Goal: Navigation & Orientation: Find specific page/section

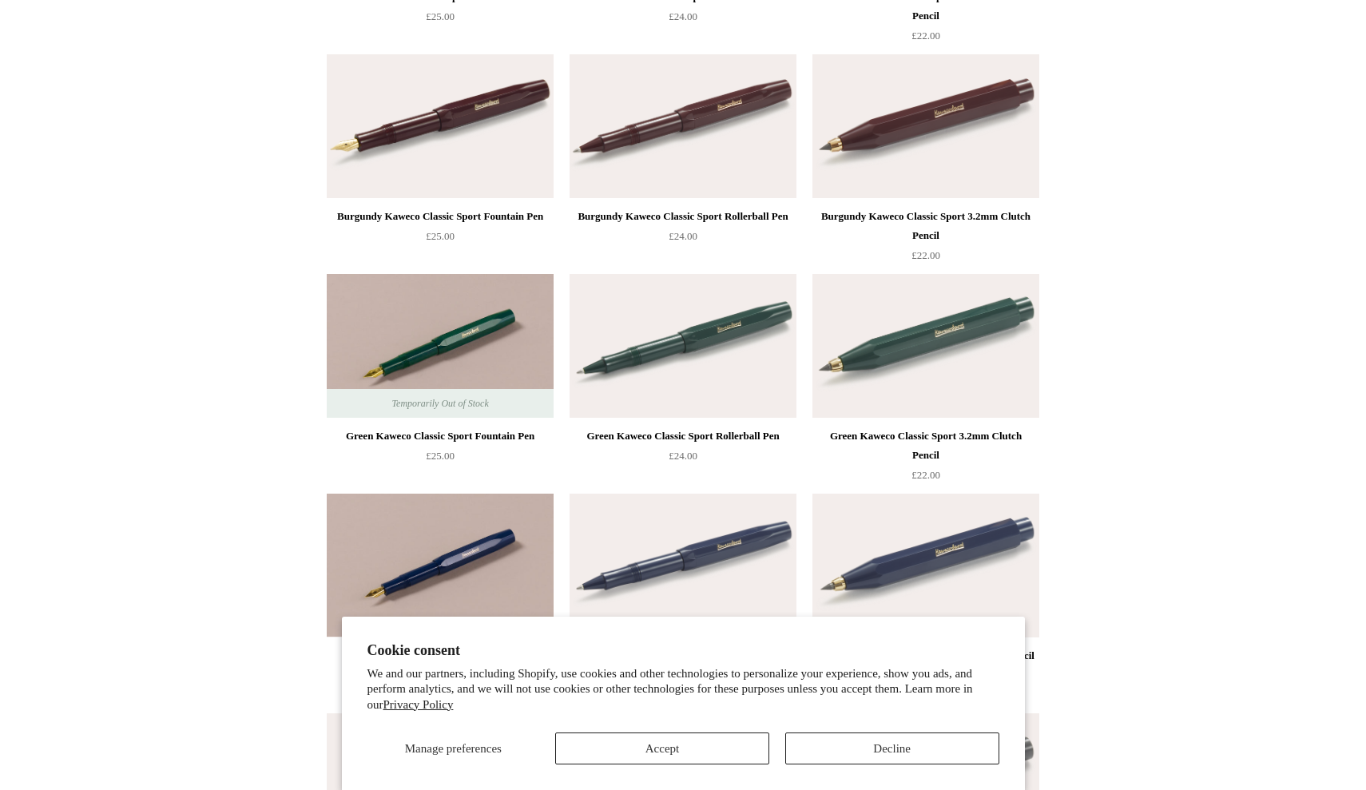
scroll to position [375, 0]
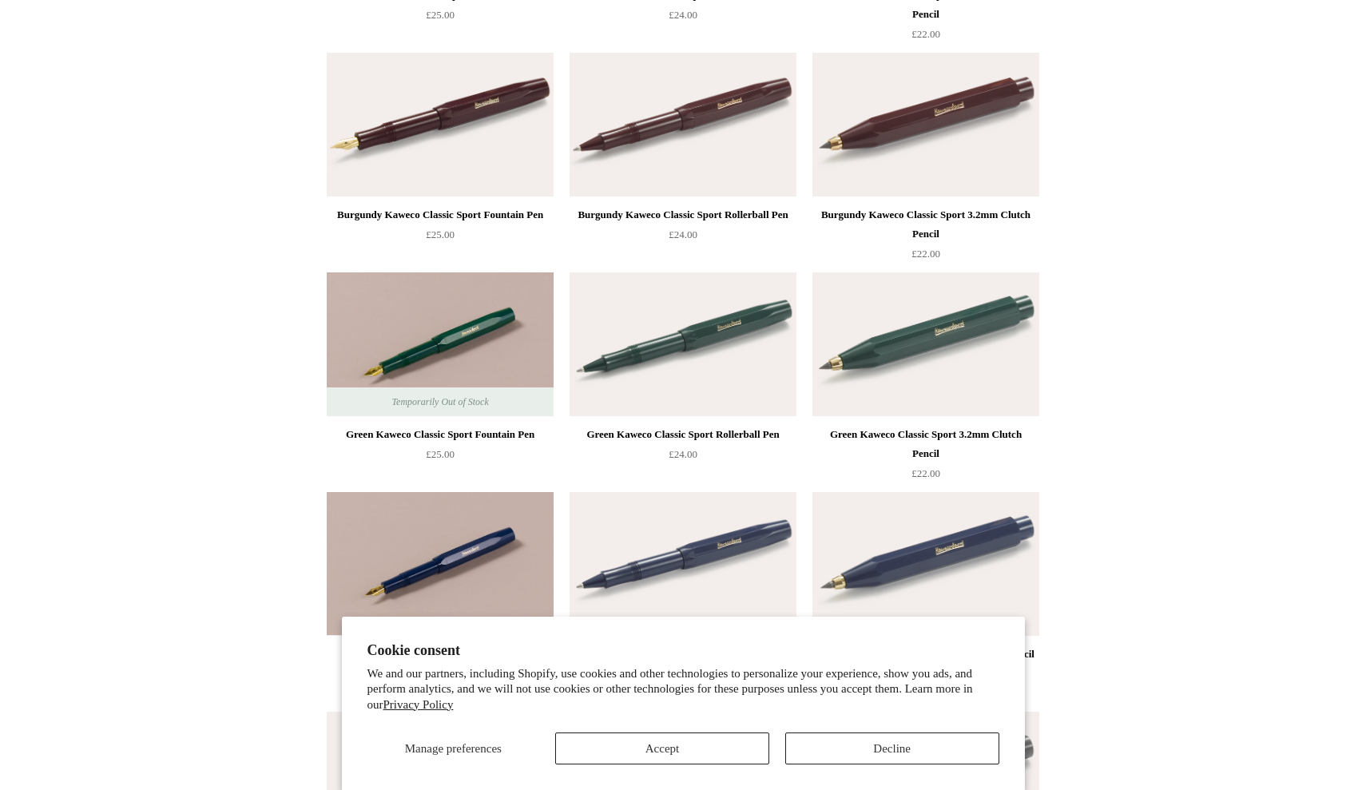
click at [664, 745] on button "Accept" at bounding box center [662, 748] width 214 height 32
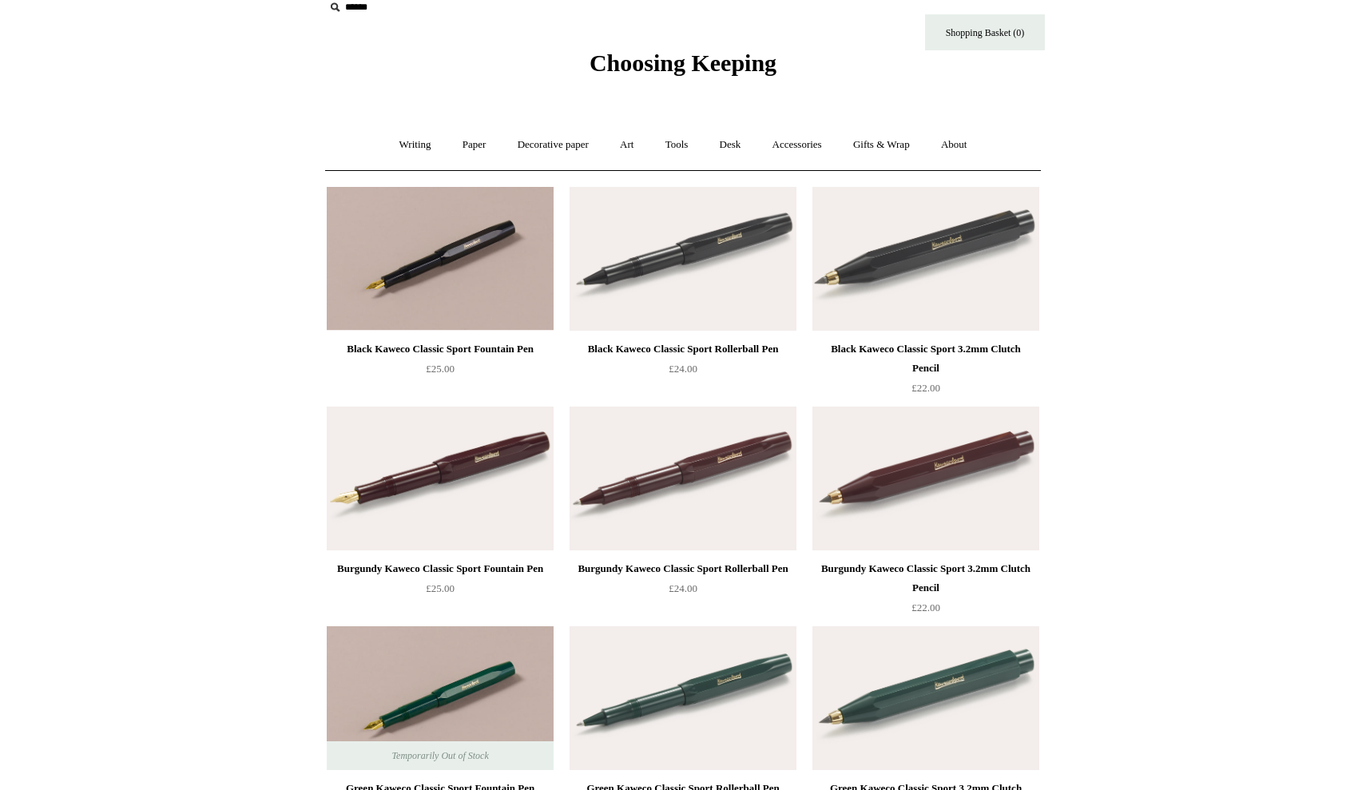
scroll to position [23, 0]
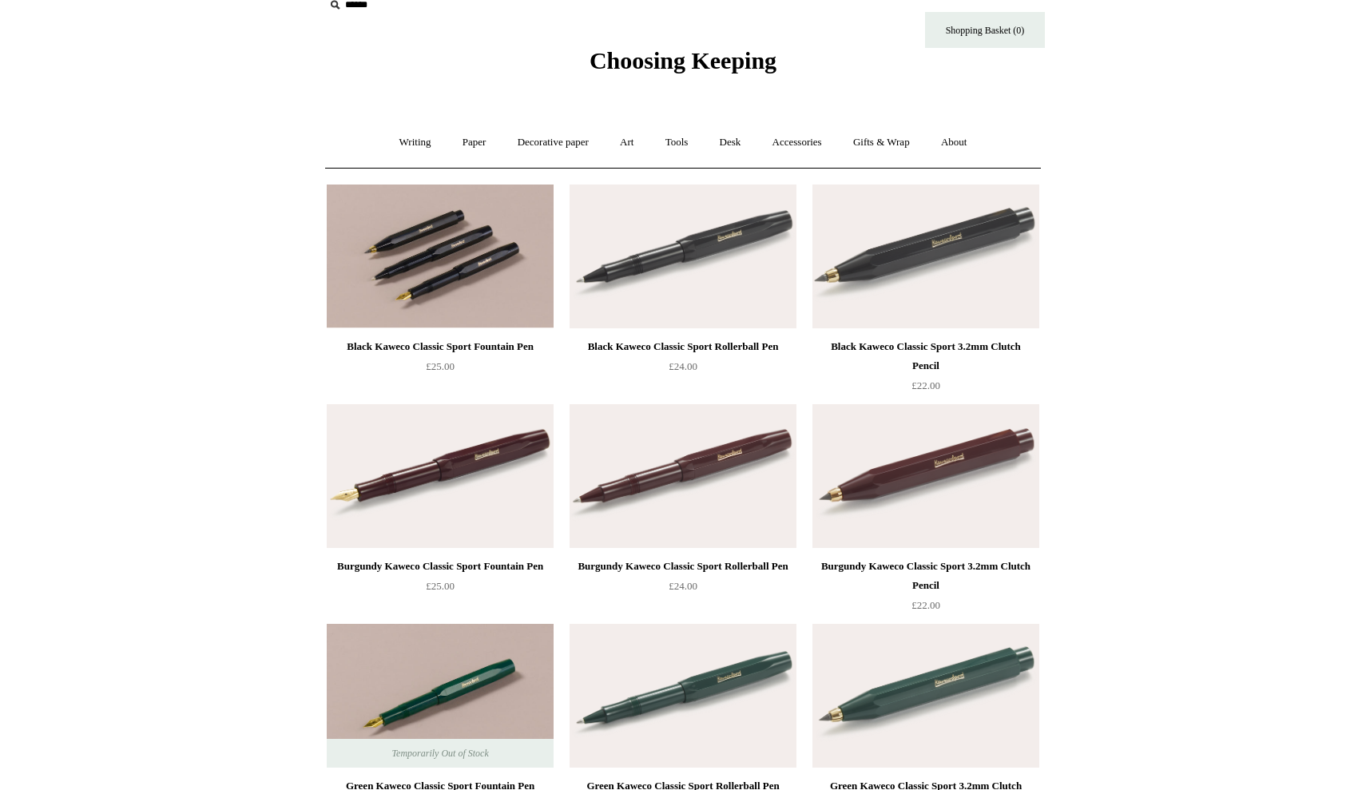
click at [447, 278] on img at bounding box center [440, 256] width 227 height 144
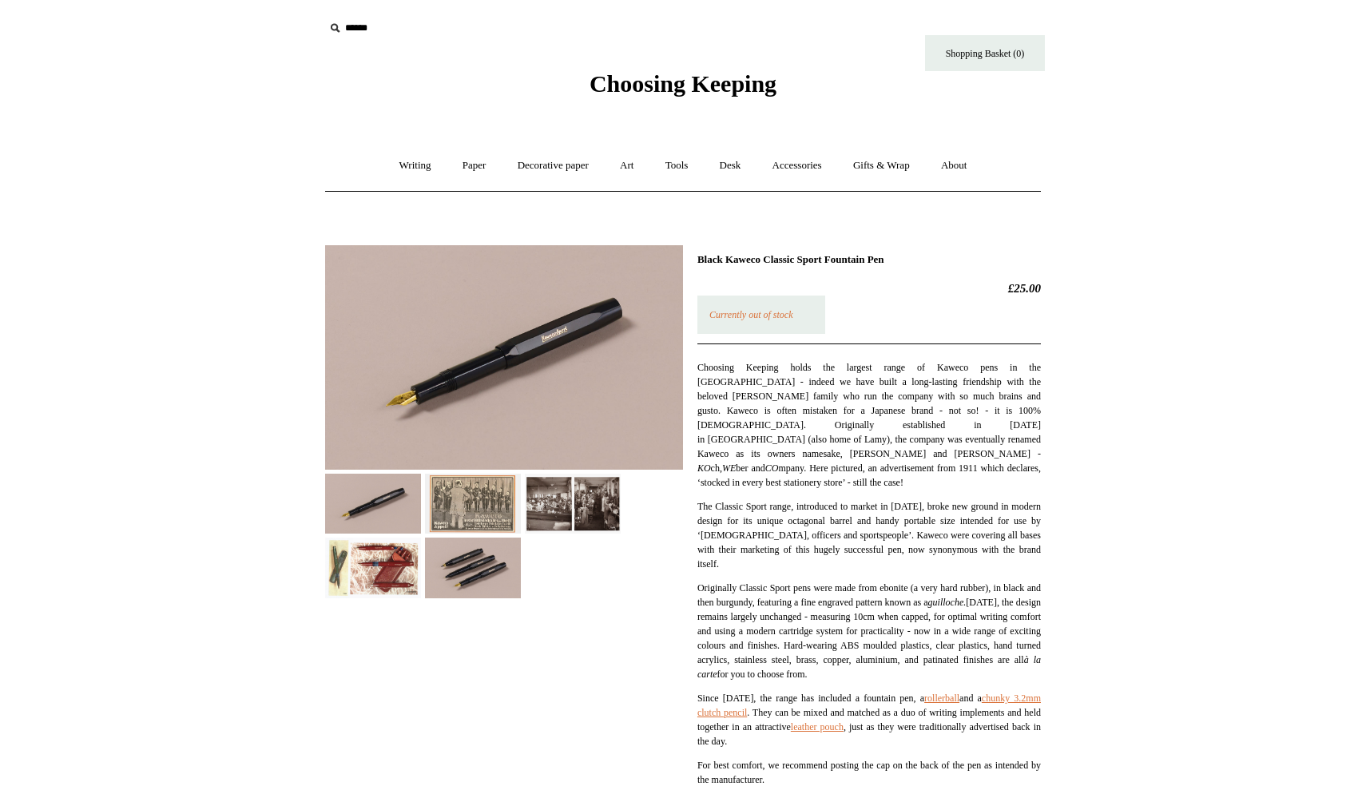
click at [367, 557] on img at bounding box center [373, 568] width 96 height 60
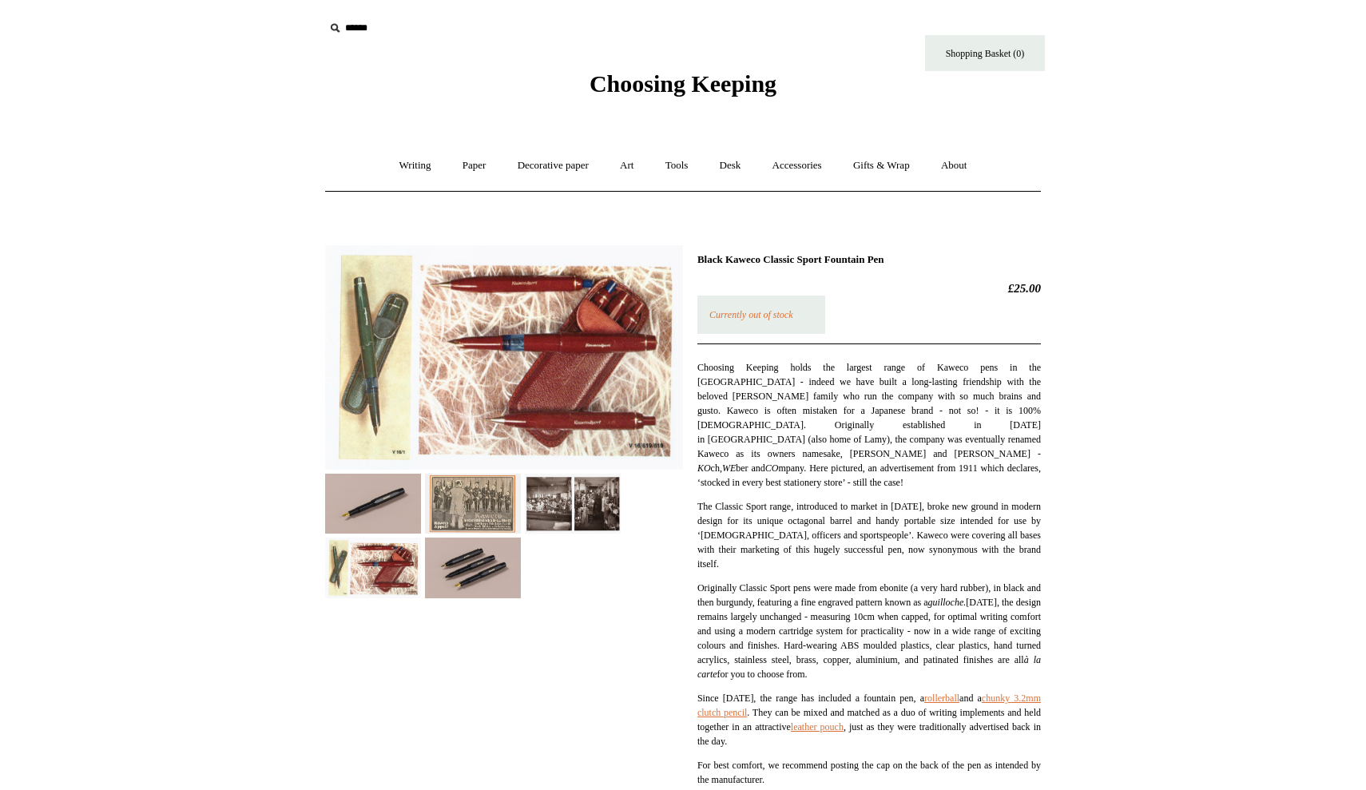
click at [458, 582] on img at bounding box center [473, 568] width 96 height 60
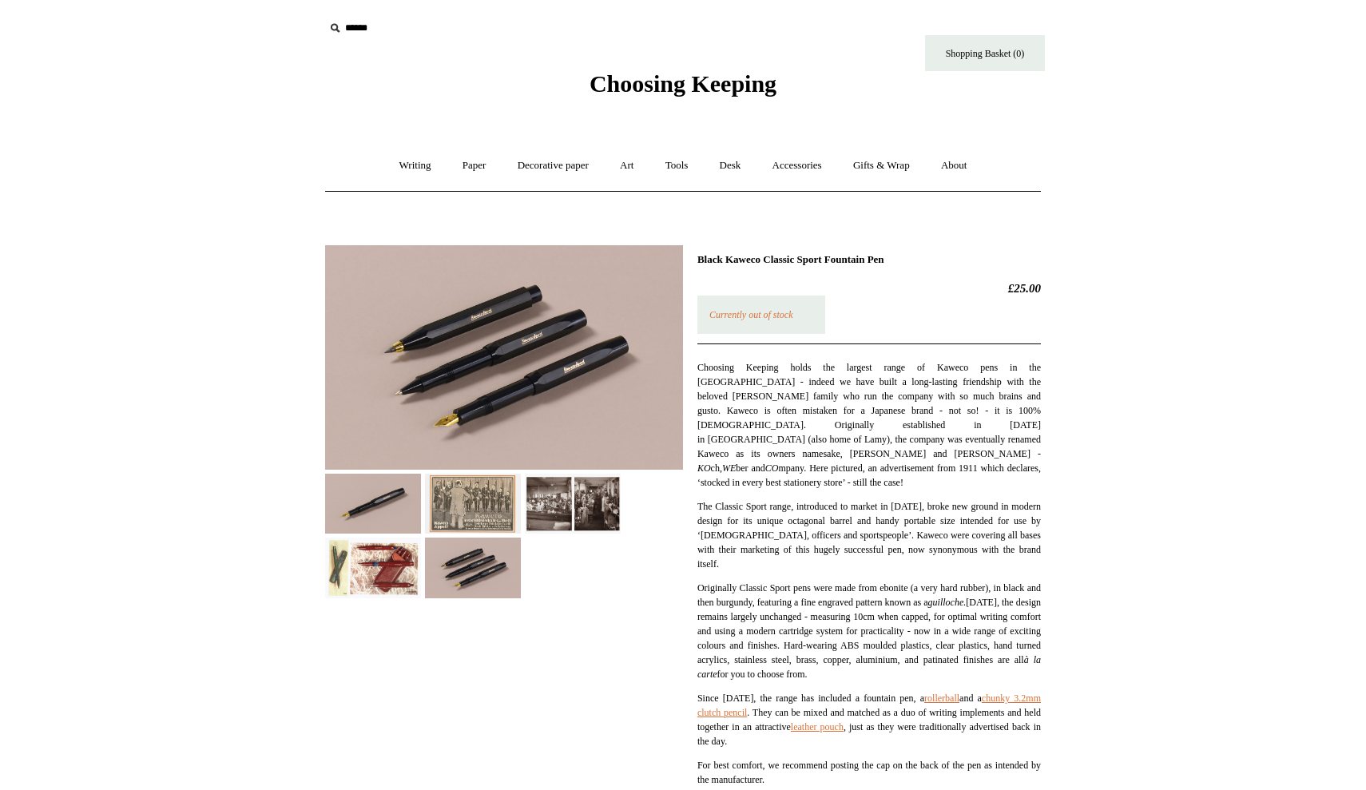
click at [466, 513] on img at bounding box center [473, 504] width 96 height 60
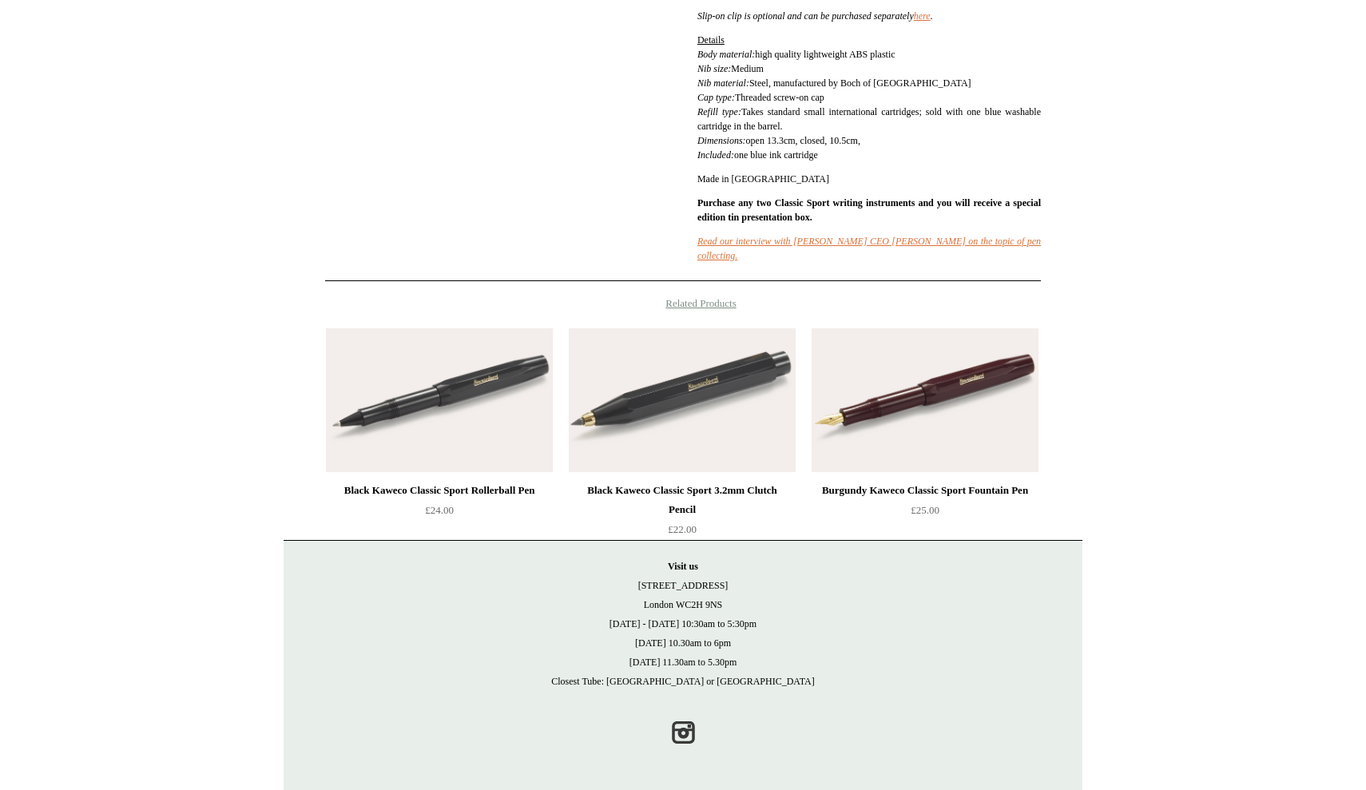
scroll to position [786, 0]
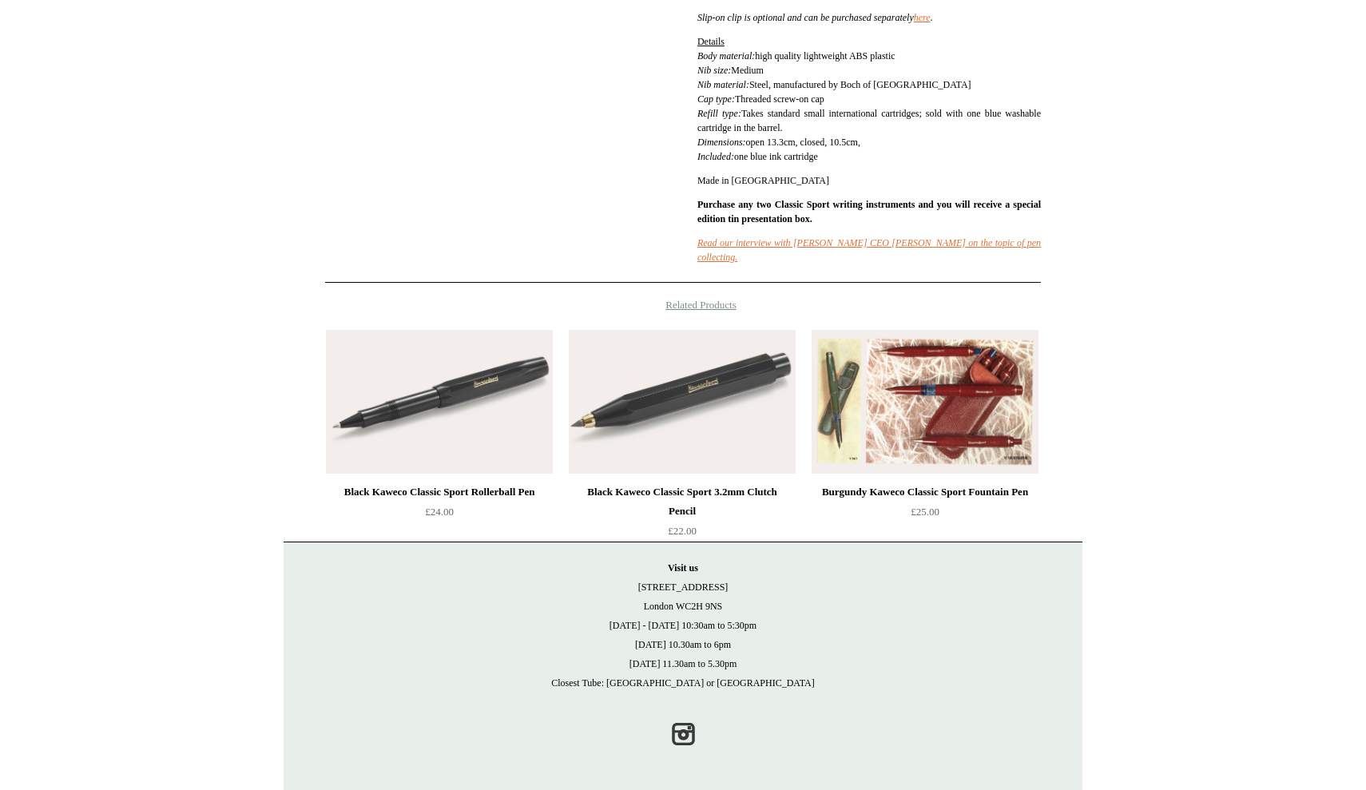
click at [965, 353] on img at bounding box center [924, 402] width 227 height 144
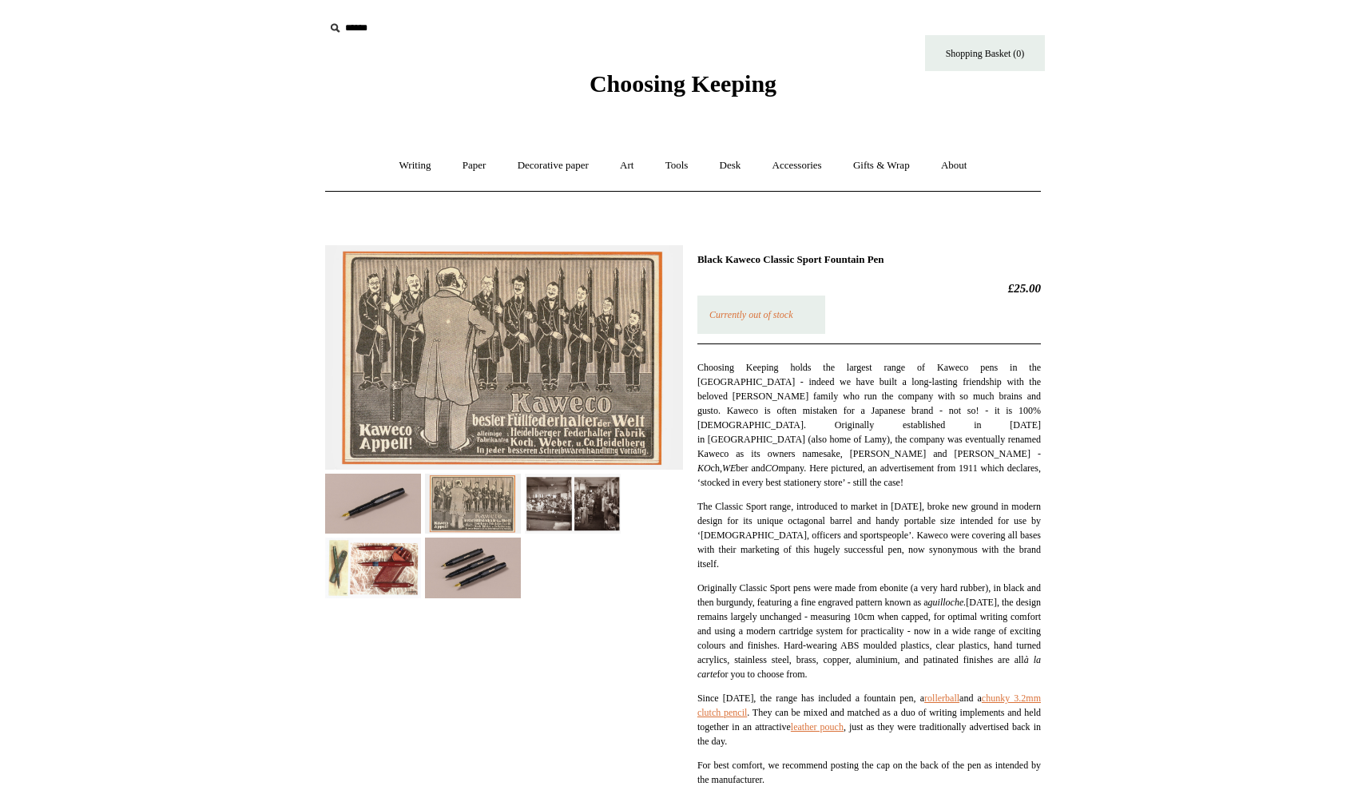
scroll to position [0, 0]
click at [407, 164] on link "Writing +" at bounding box center [415, 166] width 61 height 42
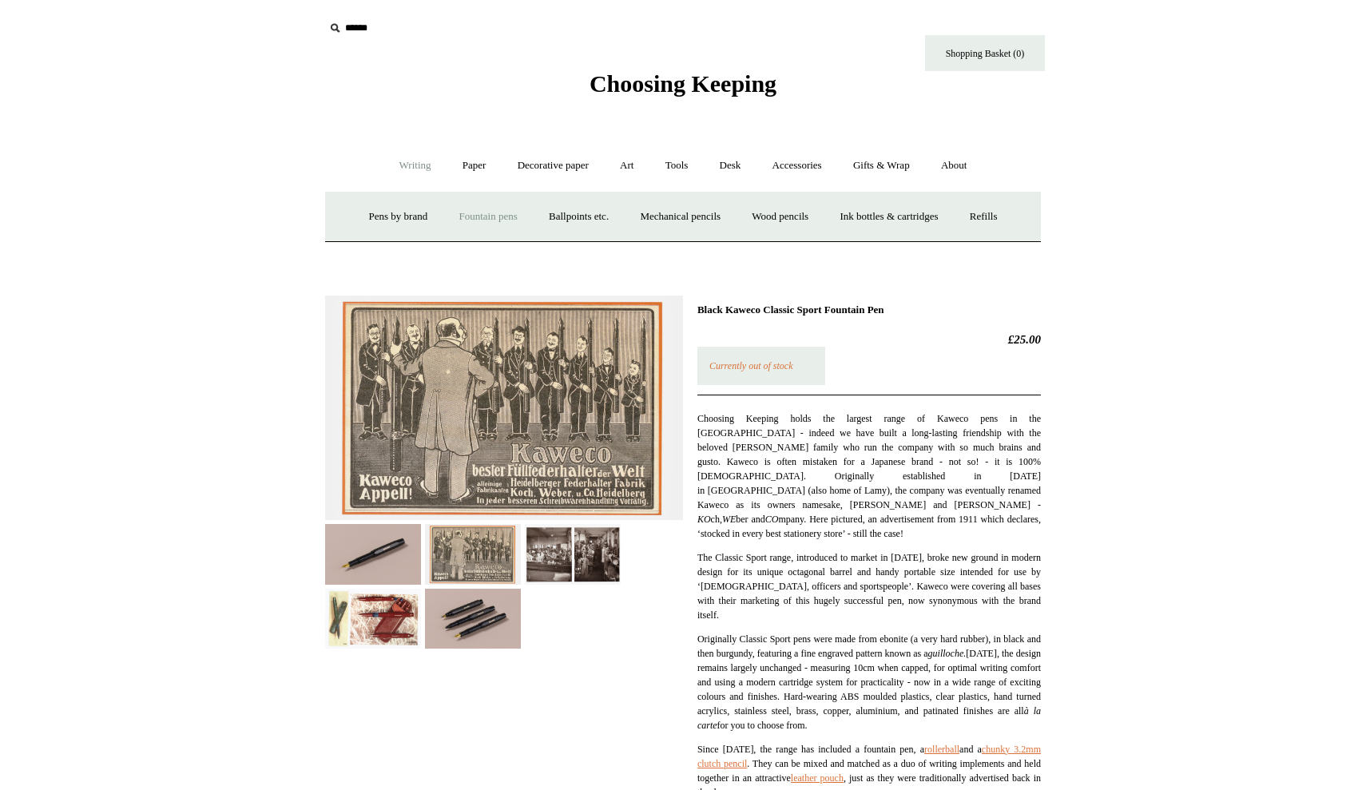
click at [478, 212] on link "Fountain pens +" at bounding box center [487, 217] width 87 height 42
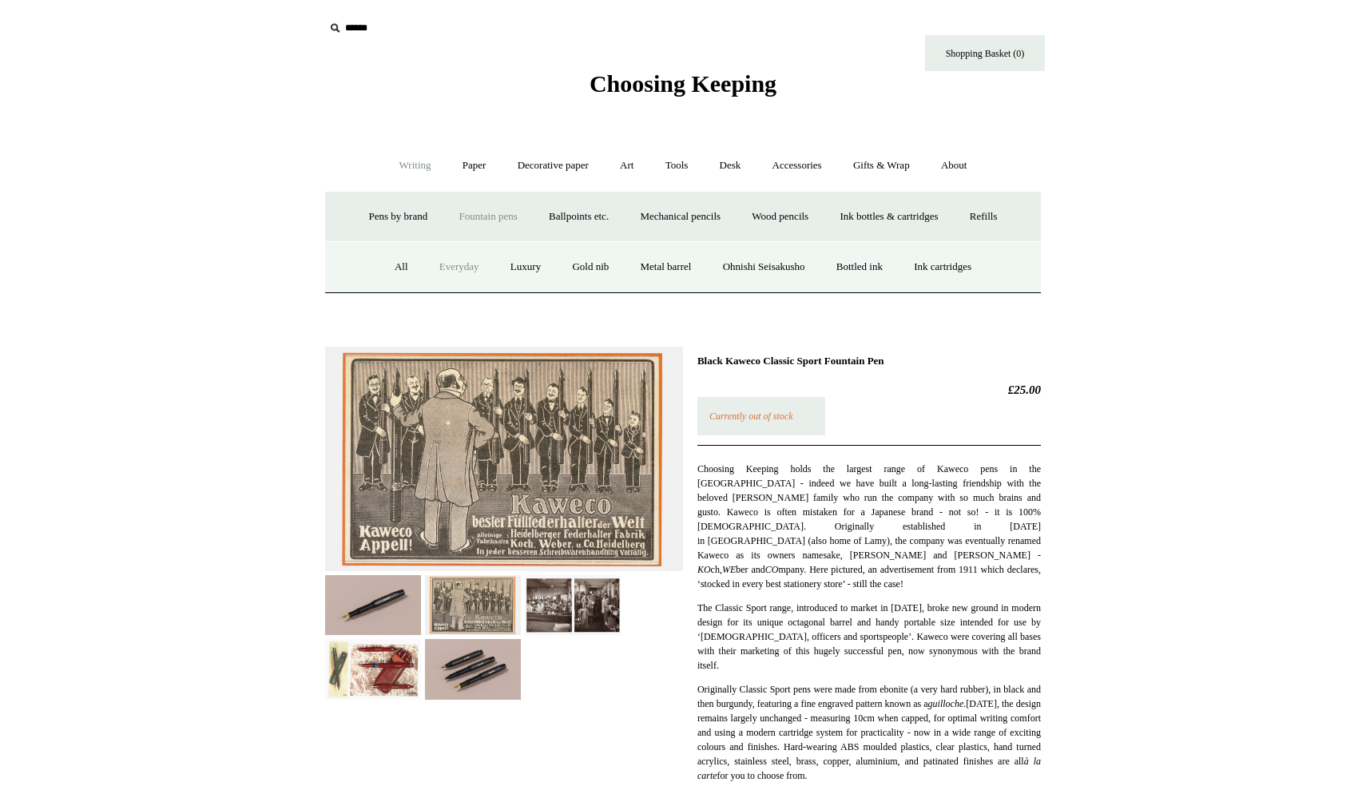
click at [439, 272] on link "Everyday" at bounding box center [459, 267] width 69 height 42
click at [741, 267] on link "Ohnishi Seisakusho" at bounding box center [763, 267] width 111 height 42
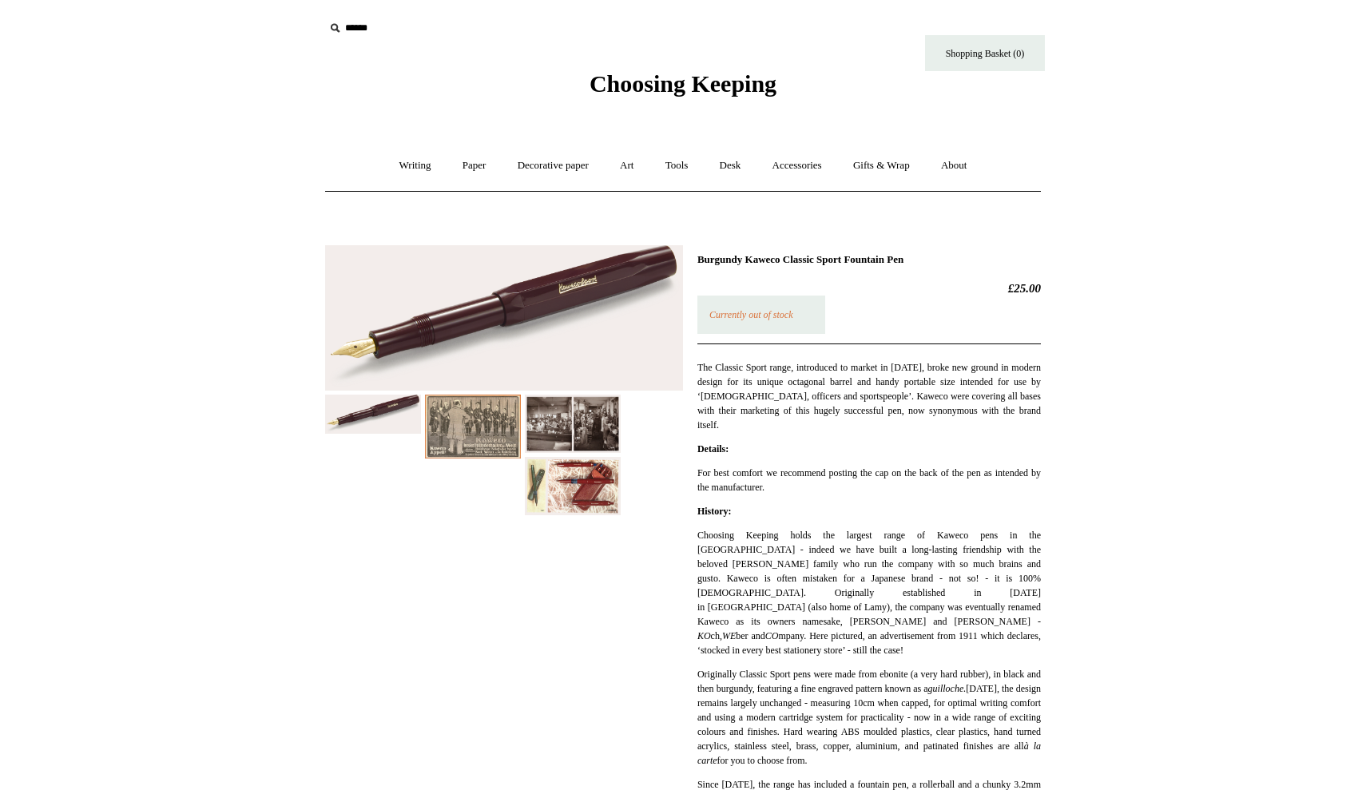
drag, startPoint x: 265, startPoint y: 26, endPoint x: 177, endPoint y: 2, distance: 92.0
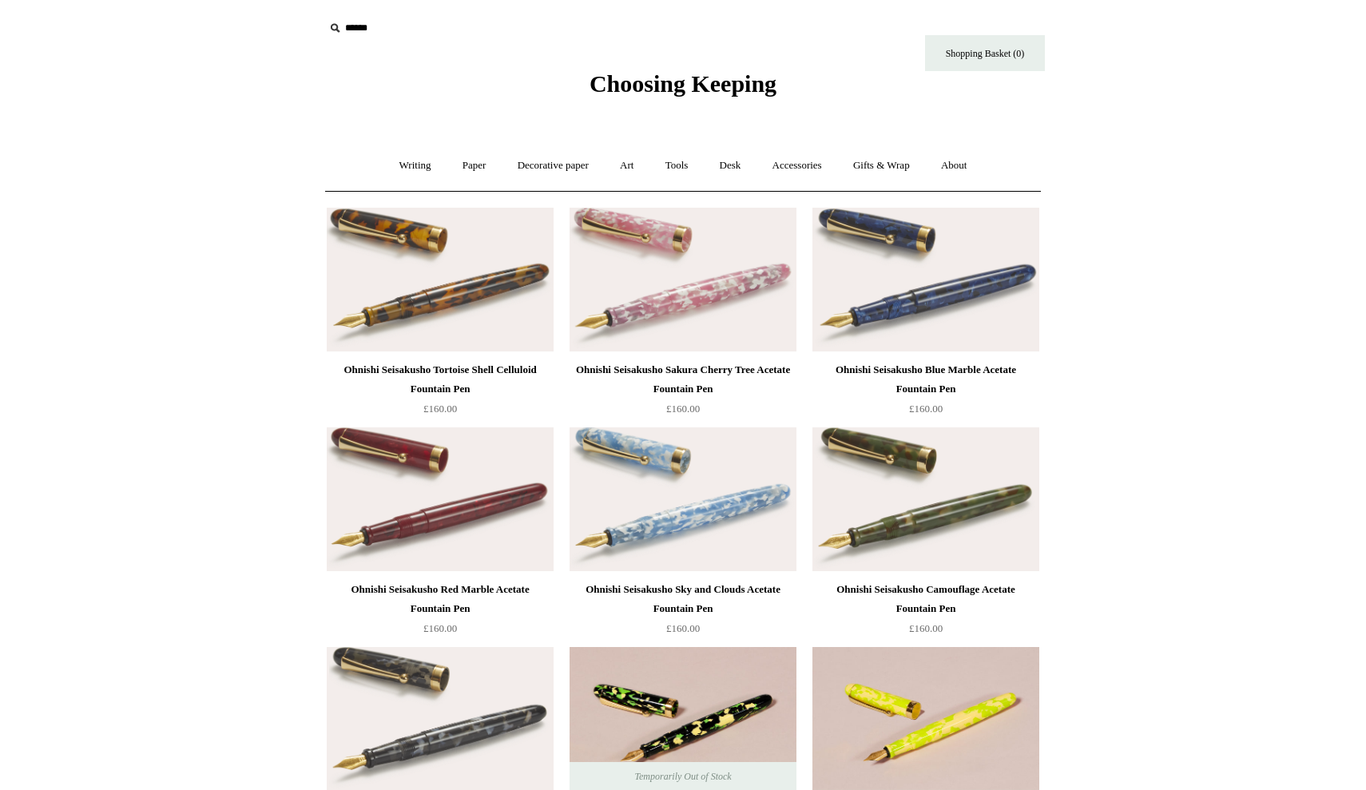
click at [402, 506] on img at bounding box center [440, 499] width 227 height 144
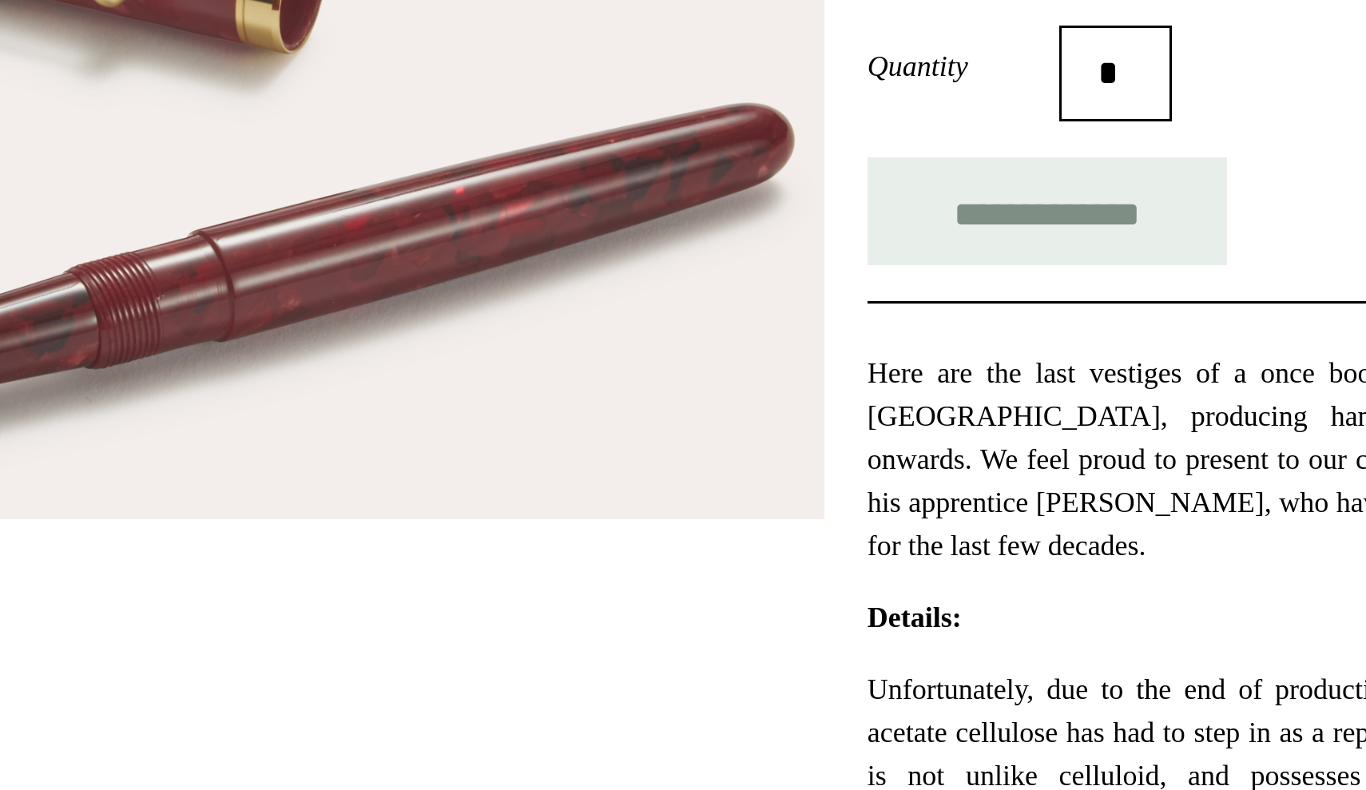
scroll to position [173, 0]
